Goal: Task Accomplishment & Management: Use online tool/utility

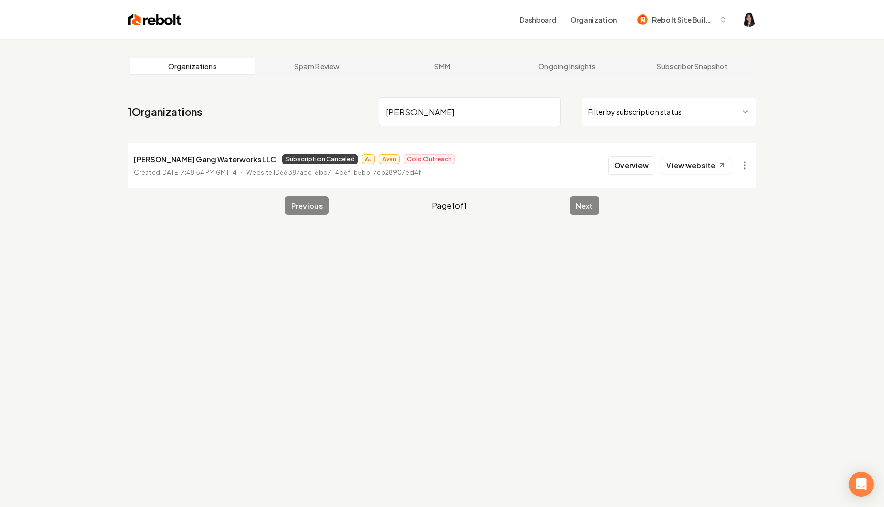
click at [550, 115] on input "james g" at bounding box center [470, 111] width 182 height 29
click at [551, 113] on input "james g" at bounding box center [470, 111] width 182 height 29
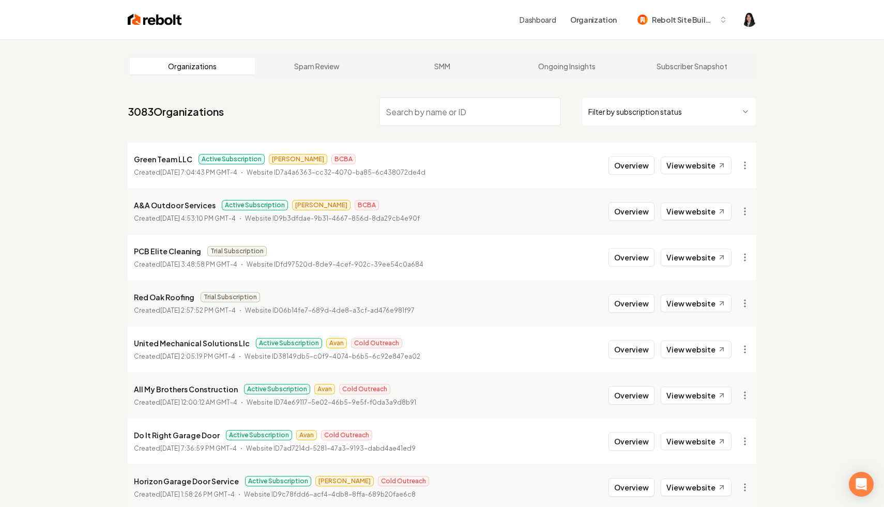
click at [662, 118] on html "Dashboard Organization Rebolt Site Builder Organizations Spam Review SMM Ongoin…" at bounding box center [442, 253] width 884 height 507
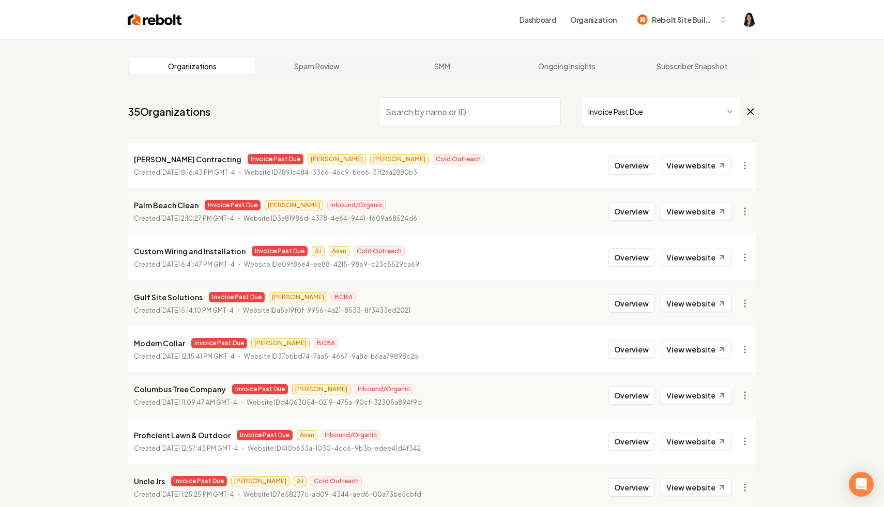
click at [754, 111] on icon at bounding box center [750, 111] width 11 height 12
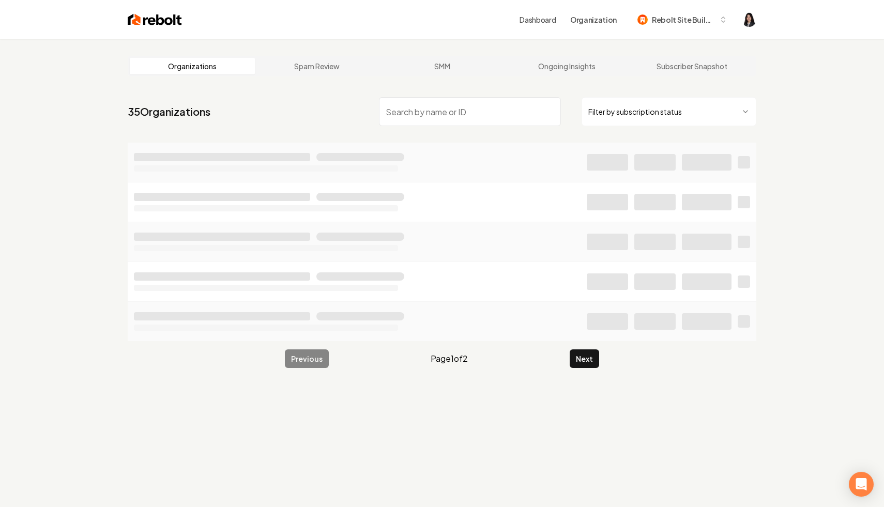
click at [479, 111] on input "search" at bounding box center [470, 111] width 182 height 29
paste input "North [US_STATE] Plumbing & Drains"
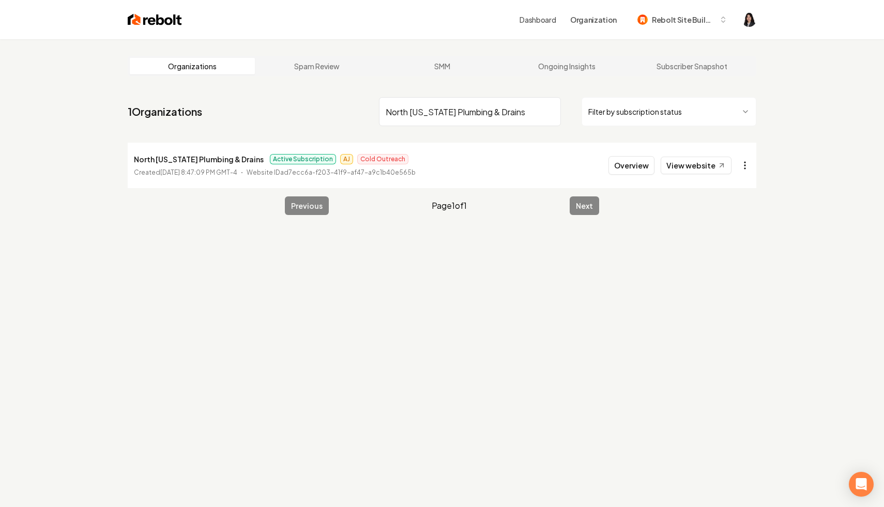
click at [743, 161] on html "Dashboard Organization Rebolt Site Builder Organizations Spam Review SMM Ongoin…" at bounding box center [442, 253] width 884 height 507
click at [736, 257] on link "View in Stripe" at bounding box center [720, 255] width 66 height 17
drag, startPoint x: 529, startPoint y: 116, endPoint x: 362, endPoint y: 104, distance: 167.9
click at [362, 104] on nav "1 Organizations [GEOGRAPHIC_DATA][US_STATE] Plumbing & Drains Filter by subscri…" at bounding box center [442, 115] width 628 height 45
type input "maid mar"
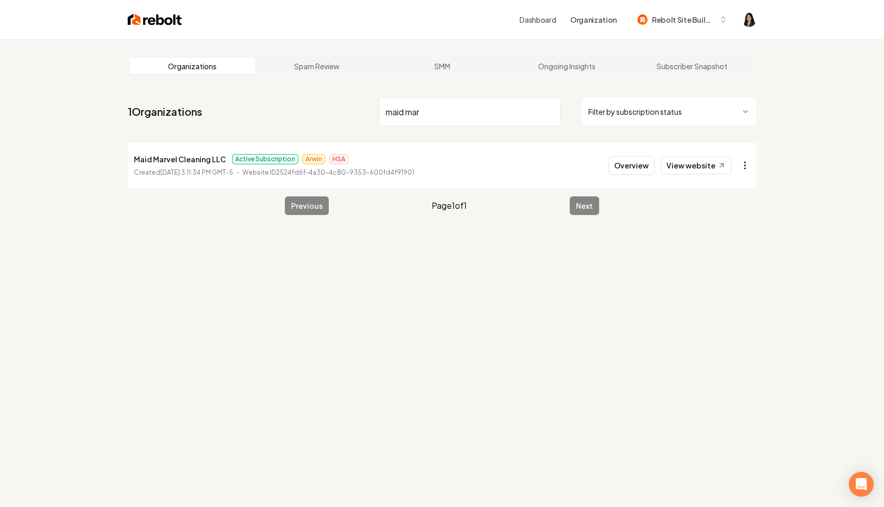
click at [745, 169] on html "Dashboard Organization Rebolt Site Builder Organizations Spam Review SMM Ongoin…" at bounding box center [442, 253] width 884 height 507
click at [736, 258] on link "View in Stripe" at bounding box center [720, 255] width 66 height 17
